Goal: Navigation & Orientation: Locate item on page

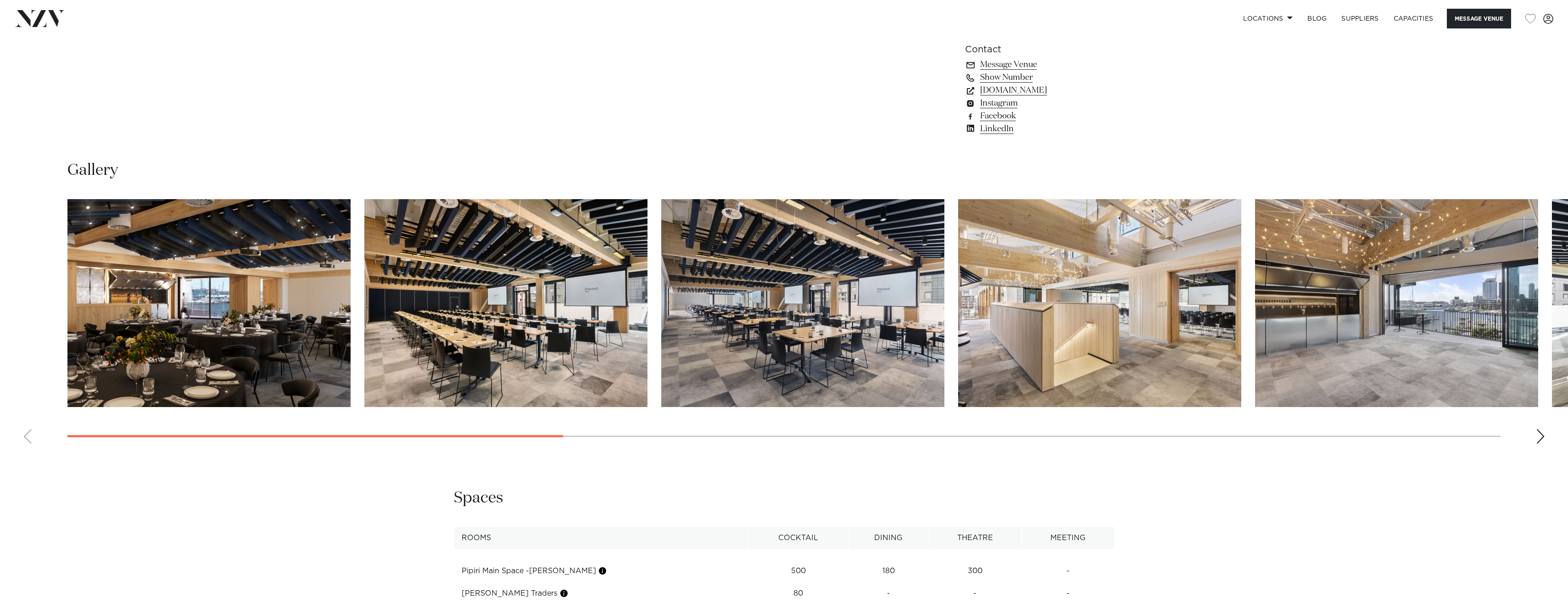
scroll to position [1116, 0]
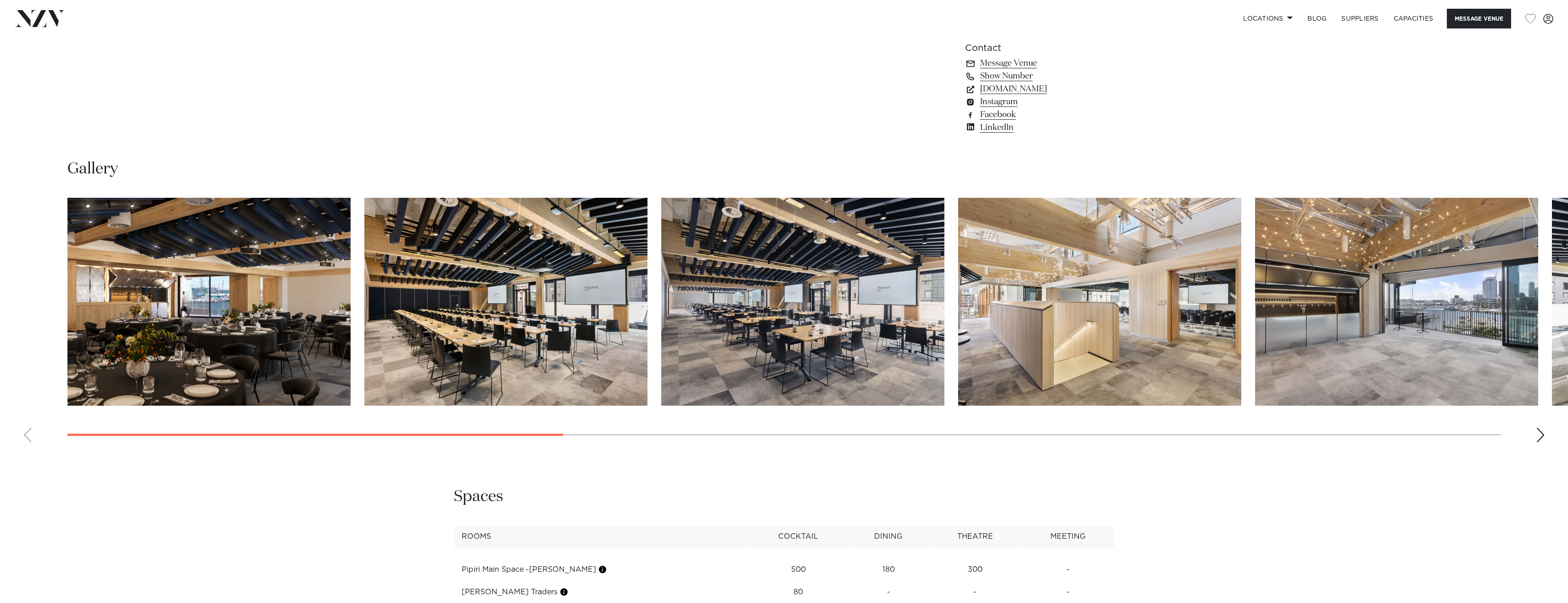
click at [911, 331] on img "3 / 14" at bounding box center [802, 301] width 283 height 208
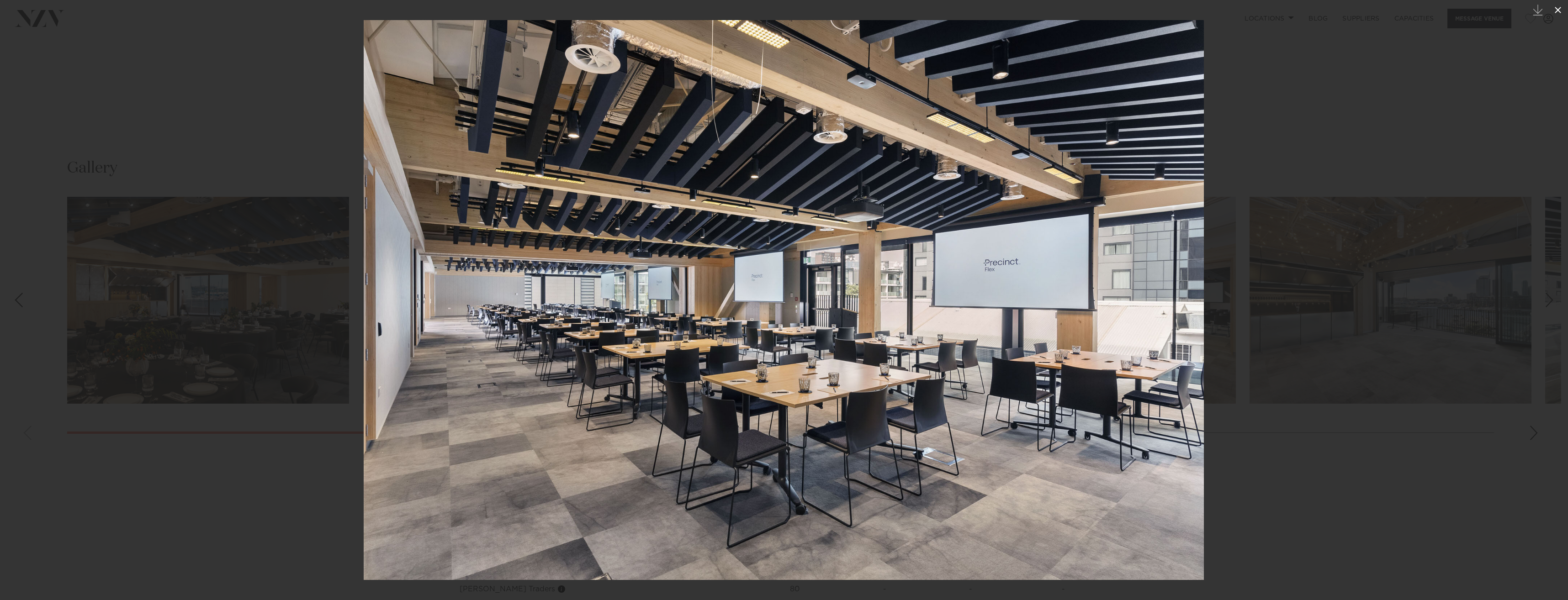
click at [1558, 5] on icon at bounding box center [1558, 10] width 11 height 11
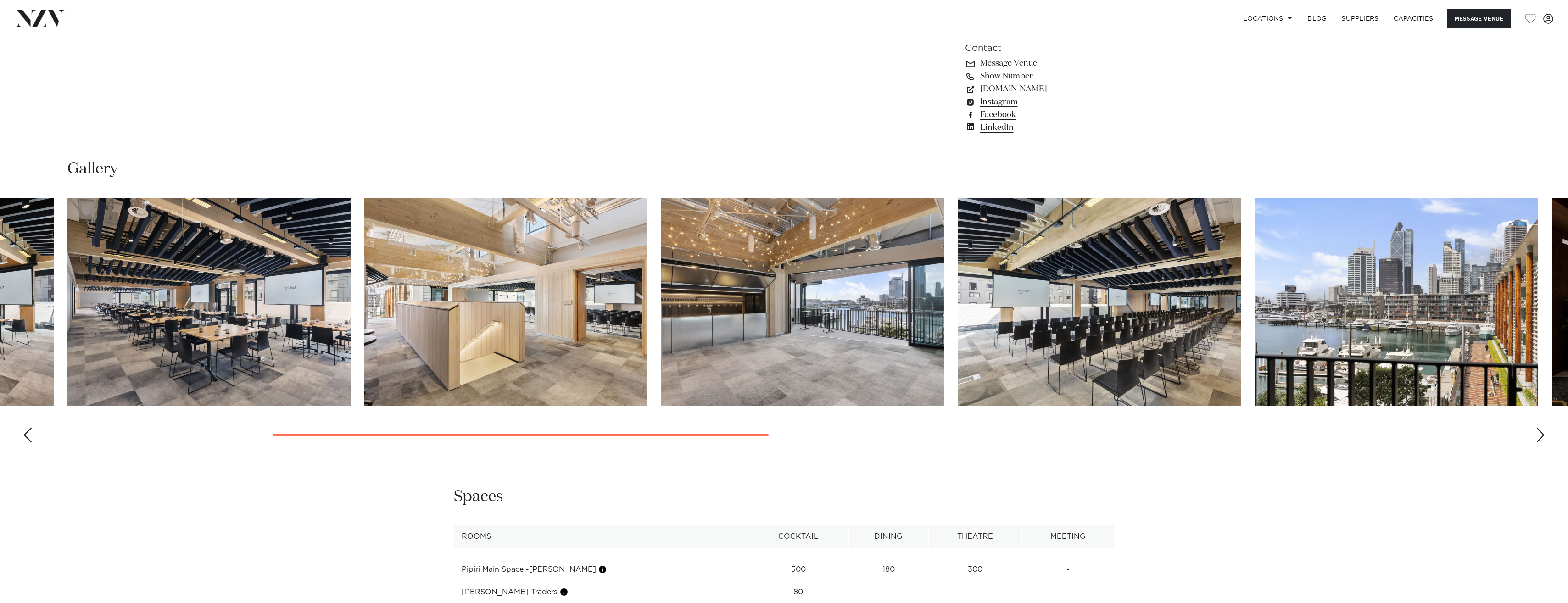
click at [1537, 437] on div "Next slide" at bounding box center [1540, 435] width 9 height 14
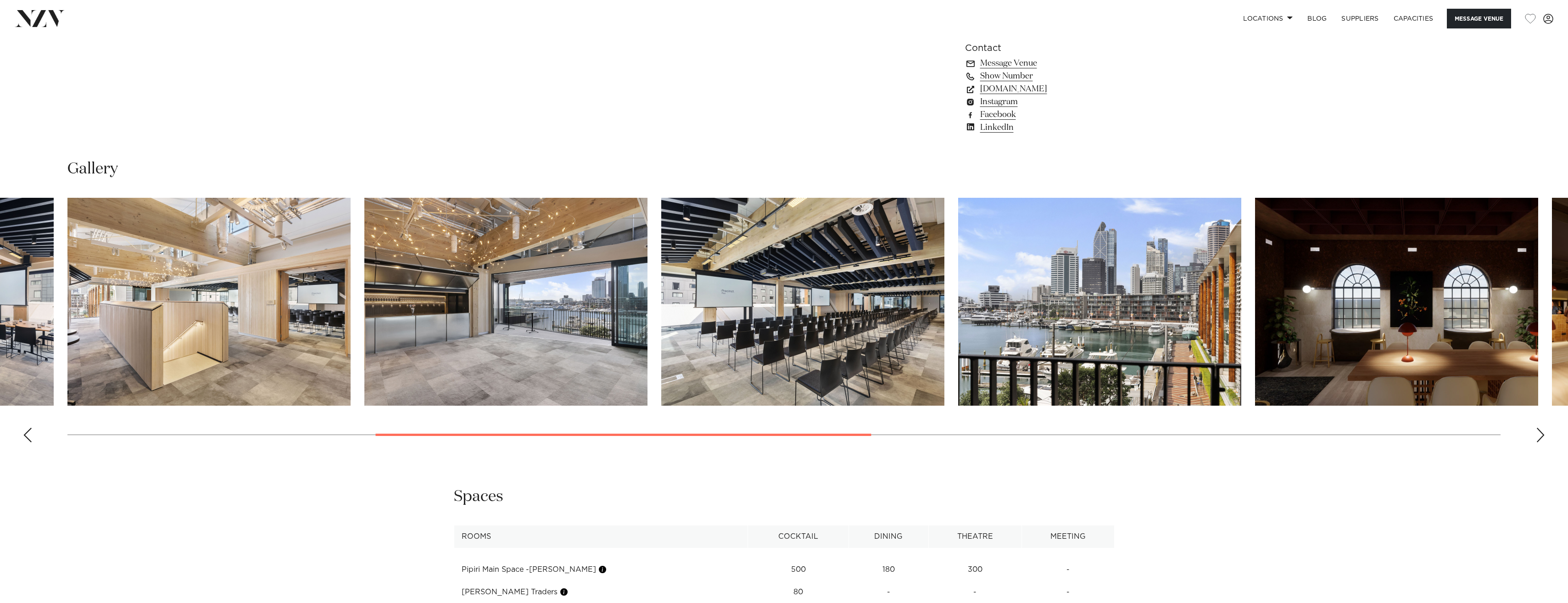
click at [1537, 437] on div "Next slide" at bounding box center [1540, 435] width 9 height 14
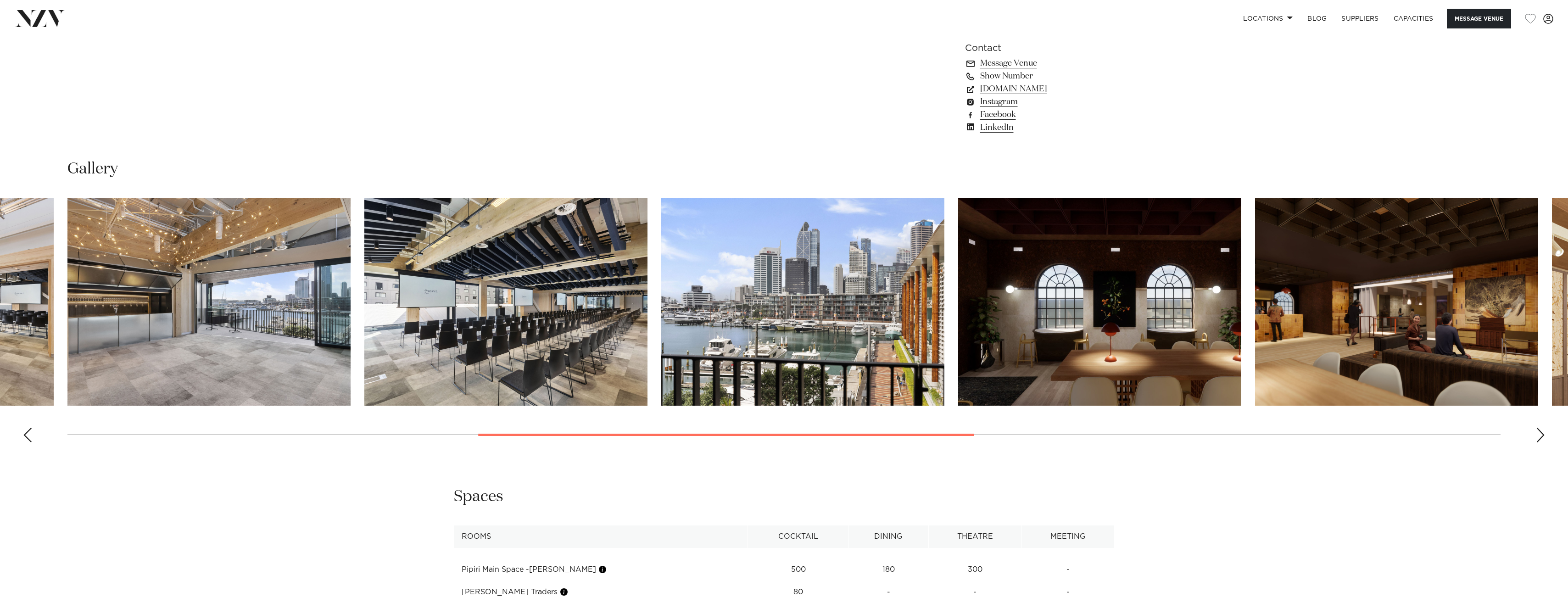
click at [1144, 337] on img "8 / 14" at bounding box center [1099, 301] width 283 height 208
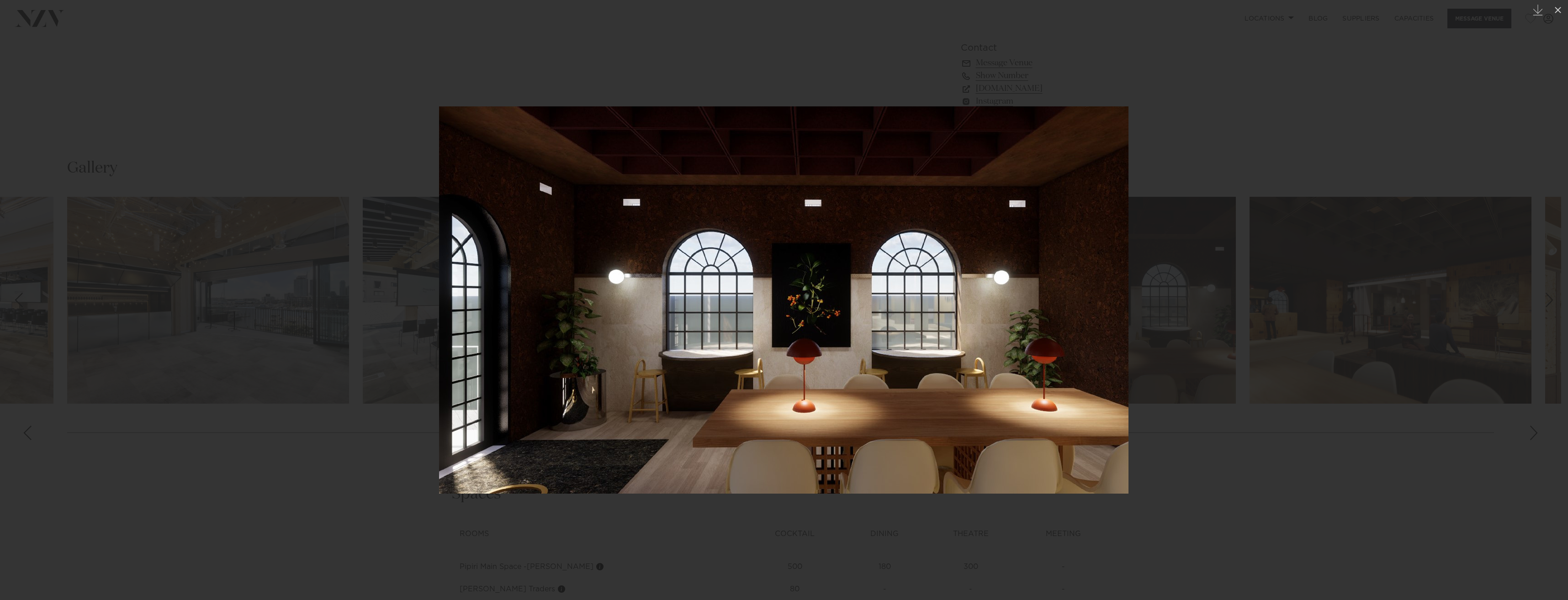
click at [1362, 450] on div at bounding box center [784, 300] width 1568 height 600
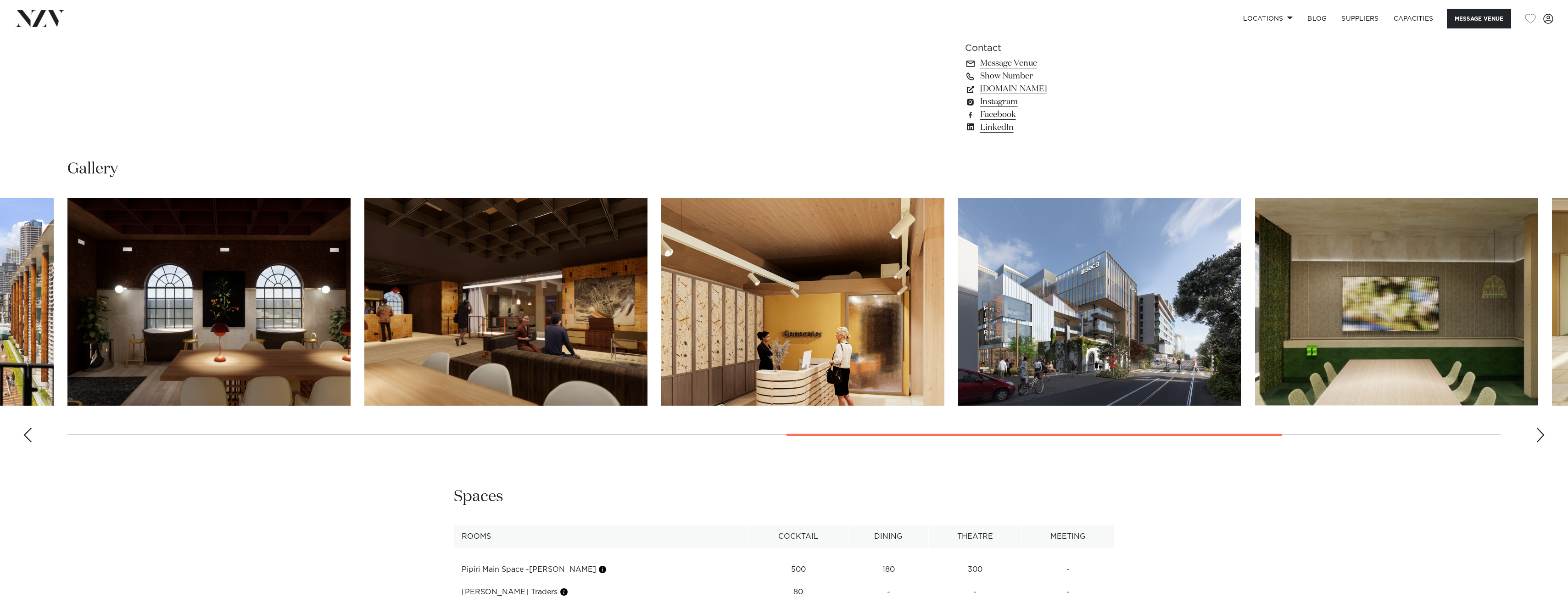
click at [504, 310] on img "9 / 14" at bounding box center [506, 301] width 283 height 208
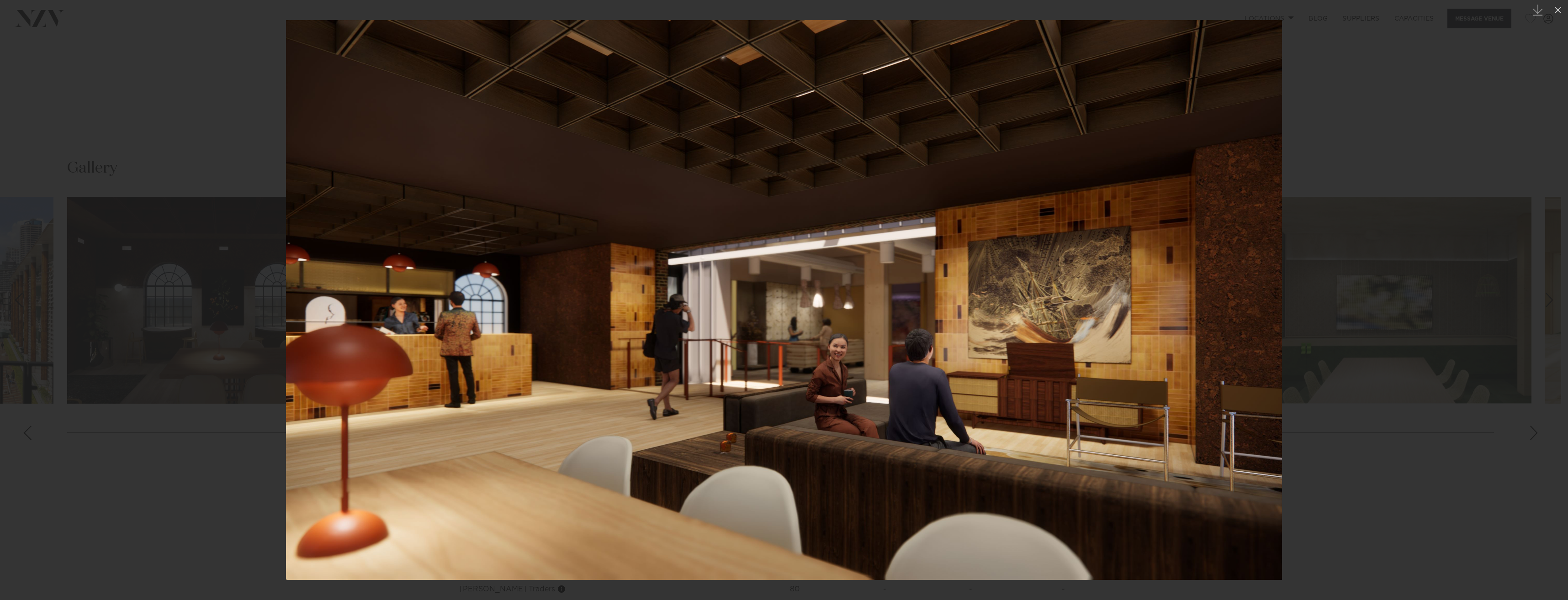
click at [1411, 334] on div at bounding box center [784, 300] width 1568 height 600
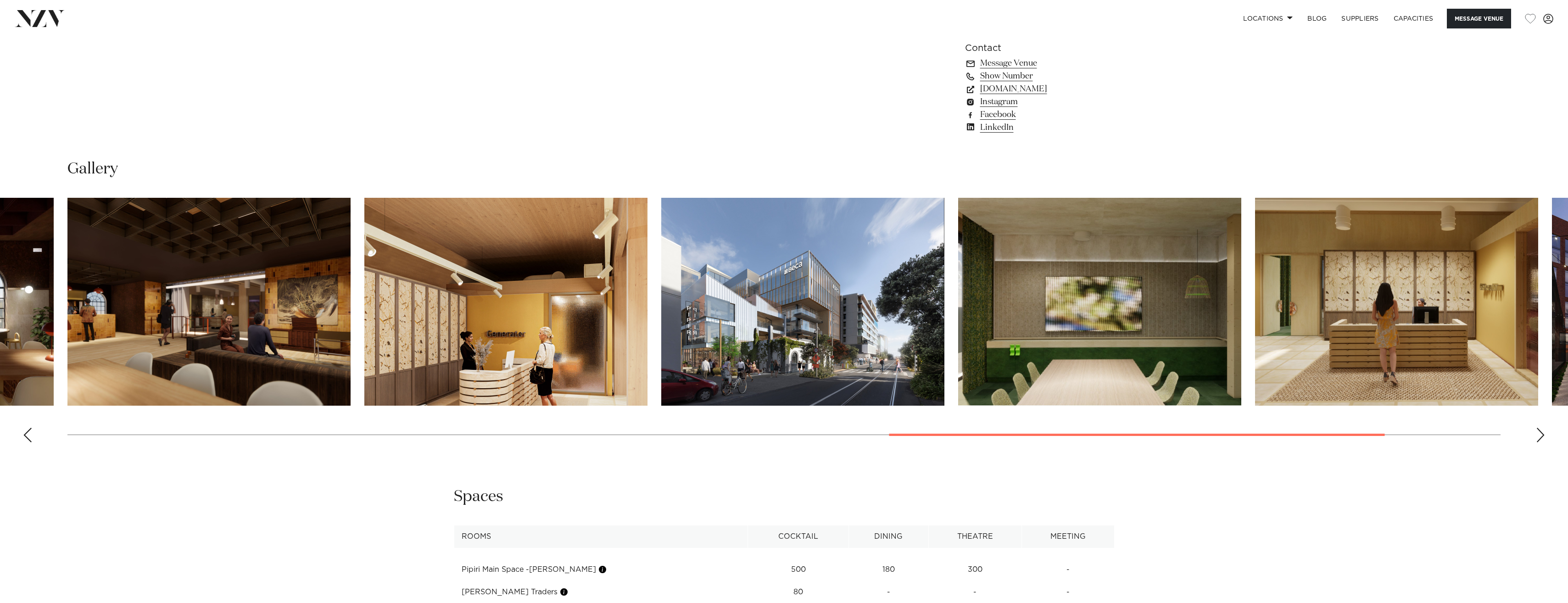
click at [1536, 432] on swiper-container at bounding box center [784, 324] width 1568 height 252
click at [1544, 432] on div "Next slide" at bounding box center [1540, 435] width 9 height 14
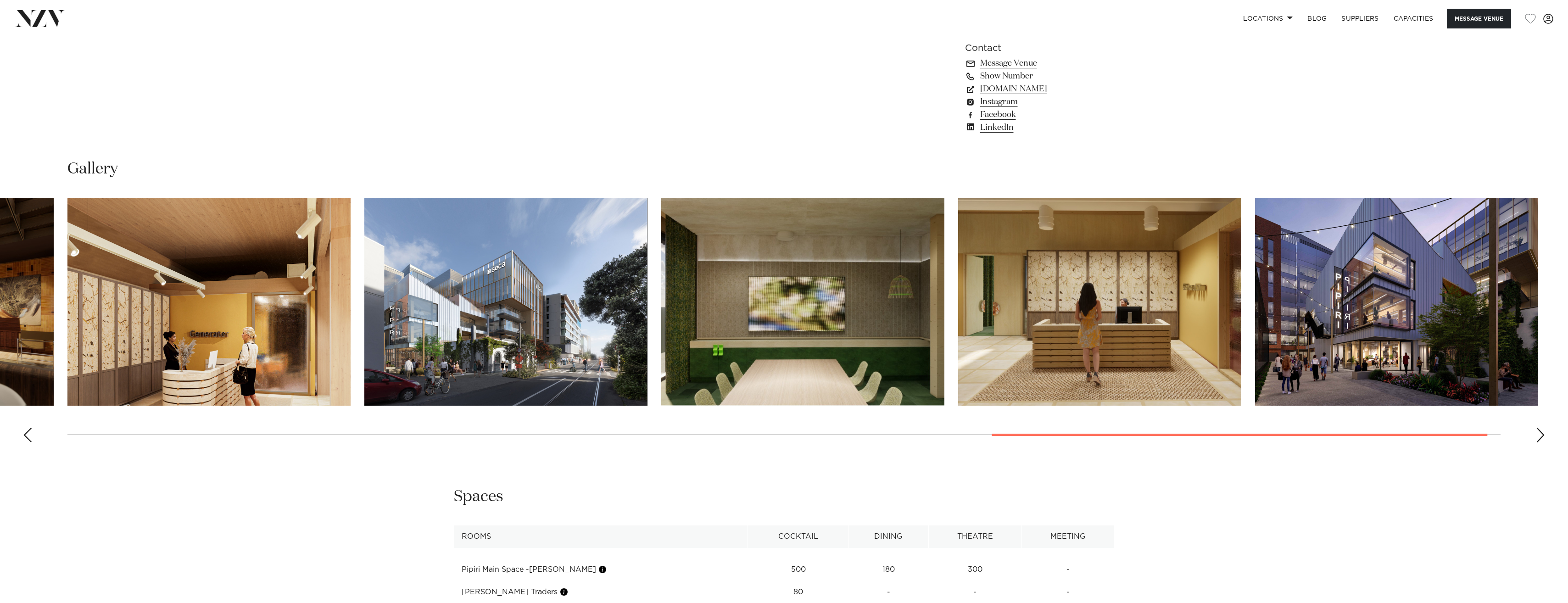
click at [1544, 432] on div "Next slide" at bounding box center [1540, 435] width 9 height 14
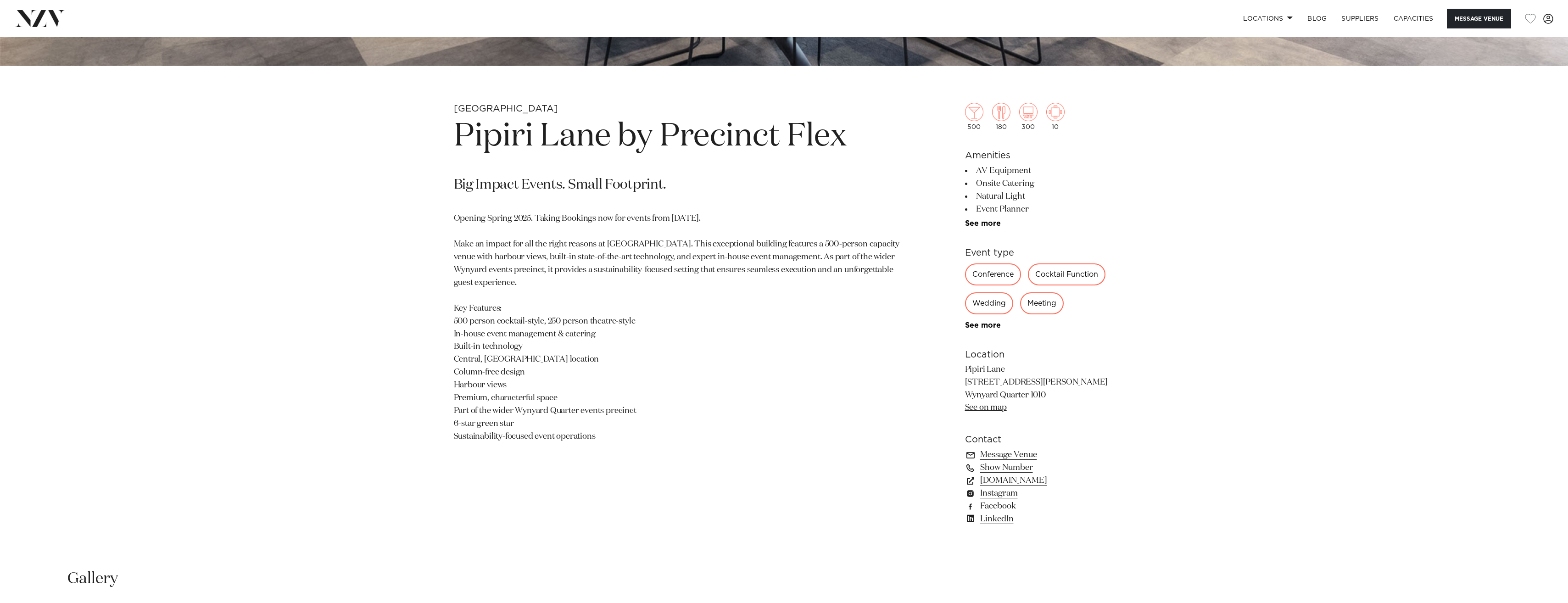
scroll to position [706, 0]
